Goal: Task Accomplishment & Management: Manage account settings

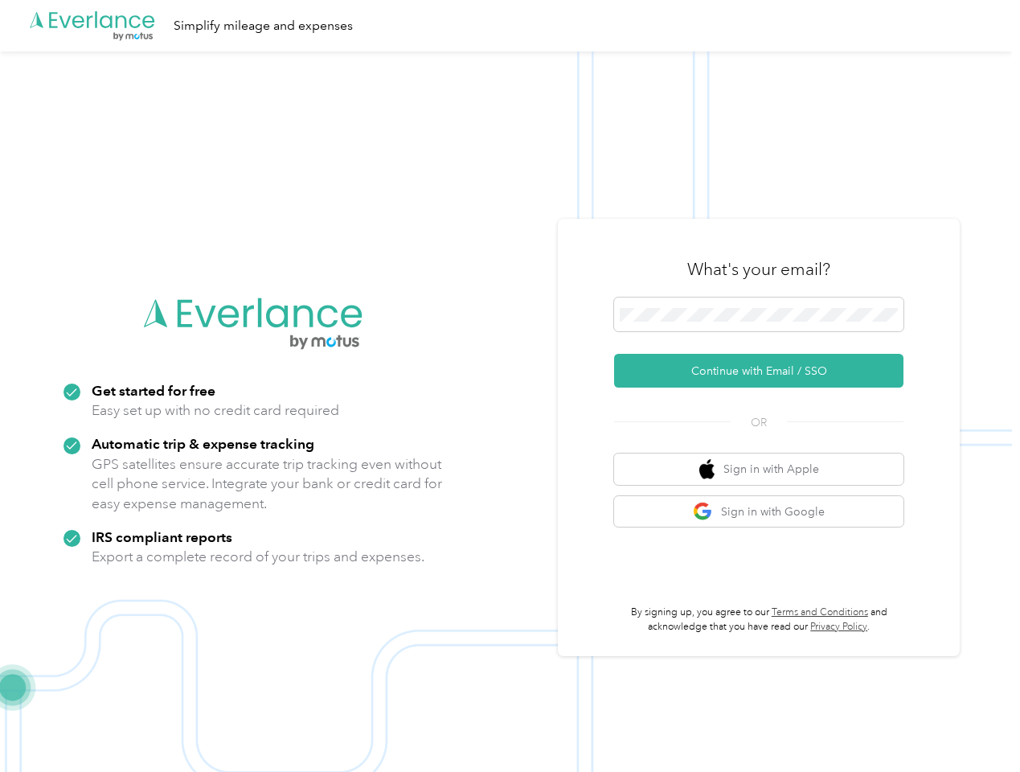
click at [510, 386] on img at bounding box center [506, 437] width 1012 height 772
click at [510, 26] on div ".cls-1 { fill: #00adee; } .cls-2 { fill: #fff; } .cls-3 { fill: #707372; } .cls…" at bounding box center [506, 25] width 1012 height 51
click at [765, 371] on button "Continue with Email / SSO" at bounding box center [758, 371] width 289 height 34
click at [765, 469] on button "Sign in with Apple" at bounding box center [758, 468] width 289 height 31
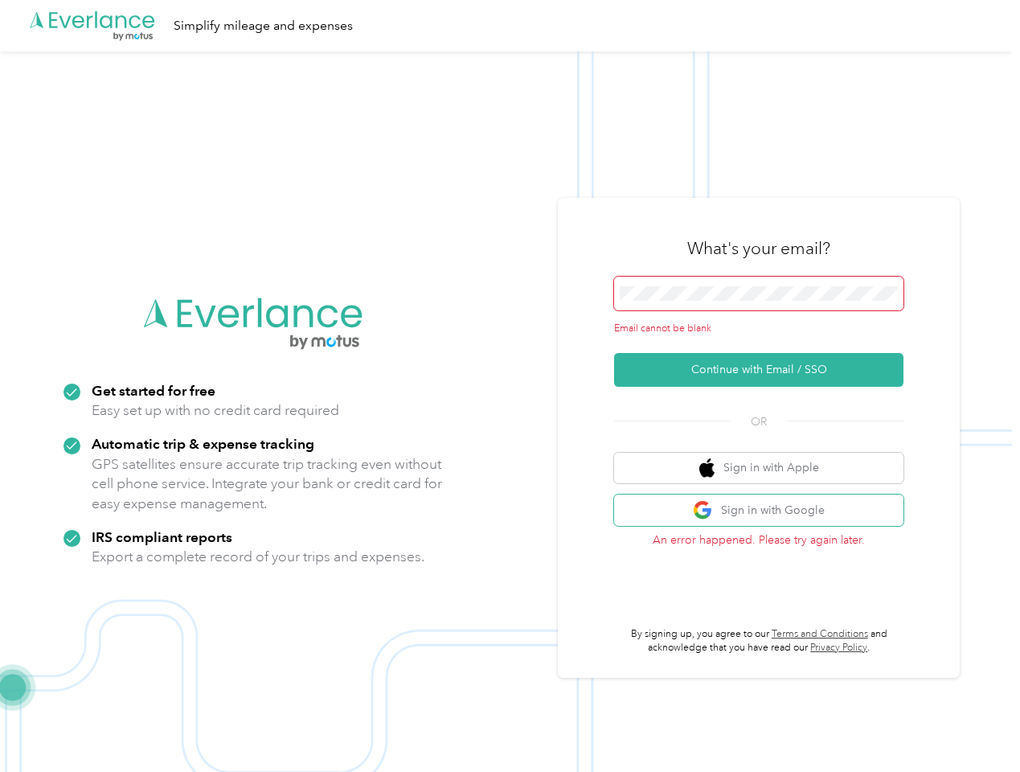
click at [765, 511] on button "Sign in with Google" at bounding box center [758, 509] width 289 height 31
